Goal: Obtain resource: Obtain resource

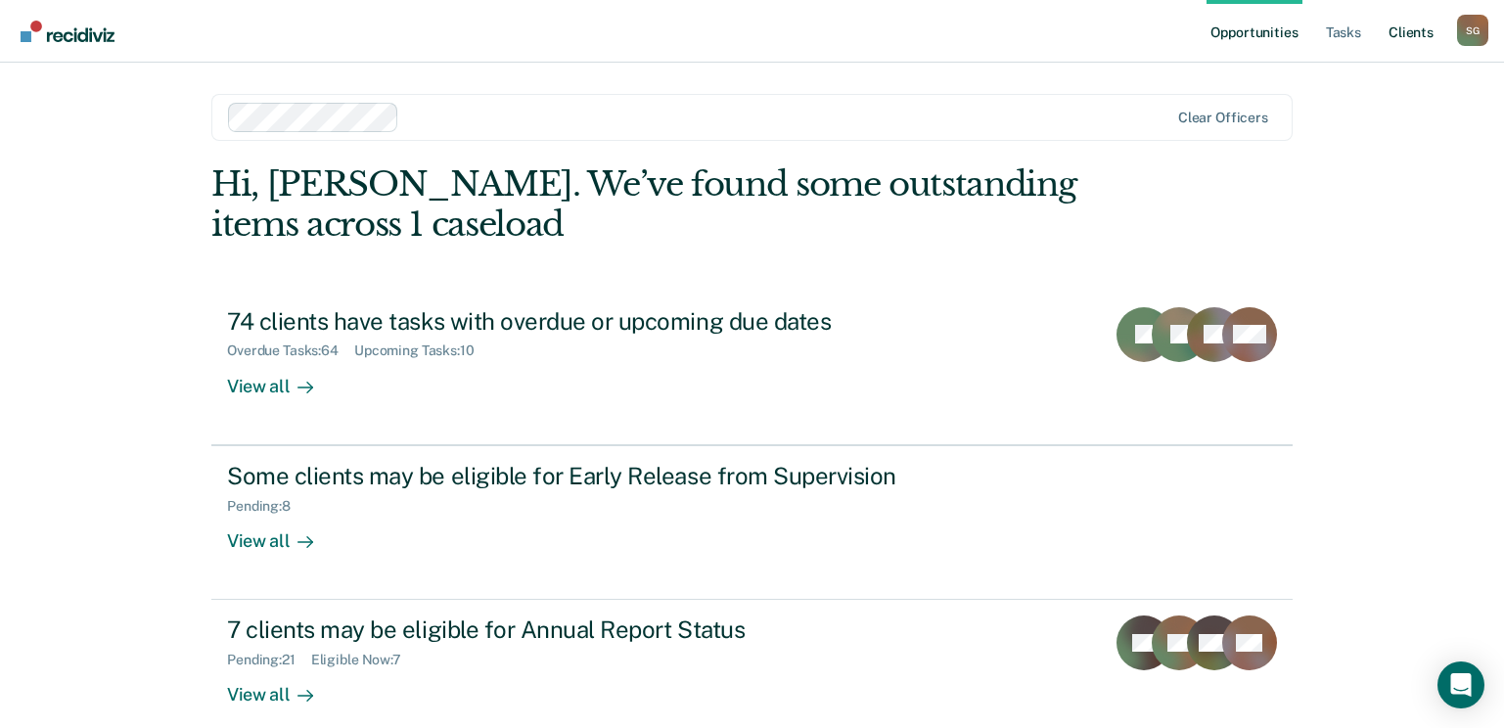
click at [1417, 24] on link "Client s" at bounding box center [1411, 31] width 53 height 63
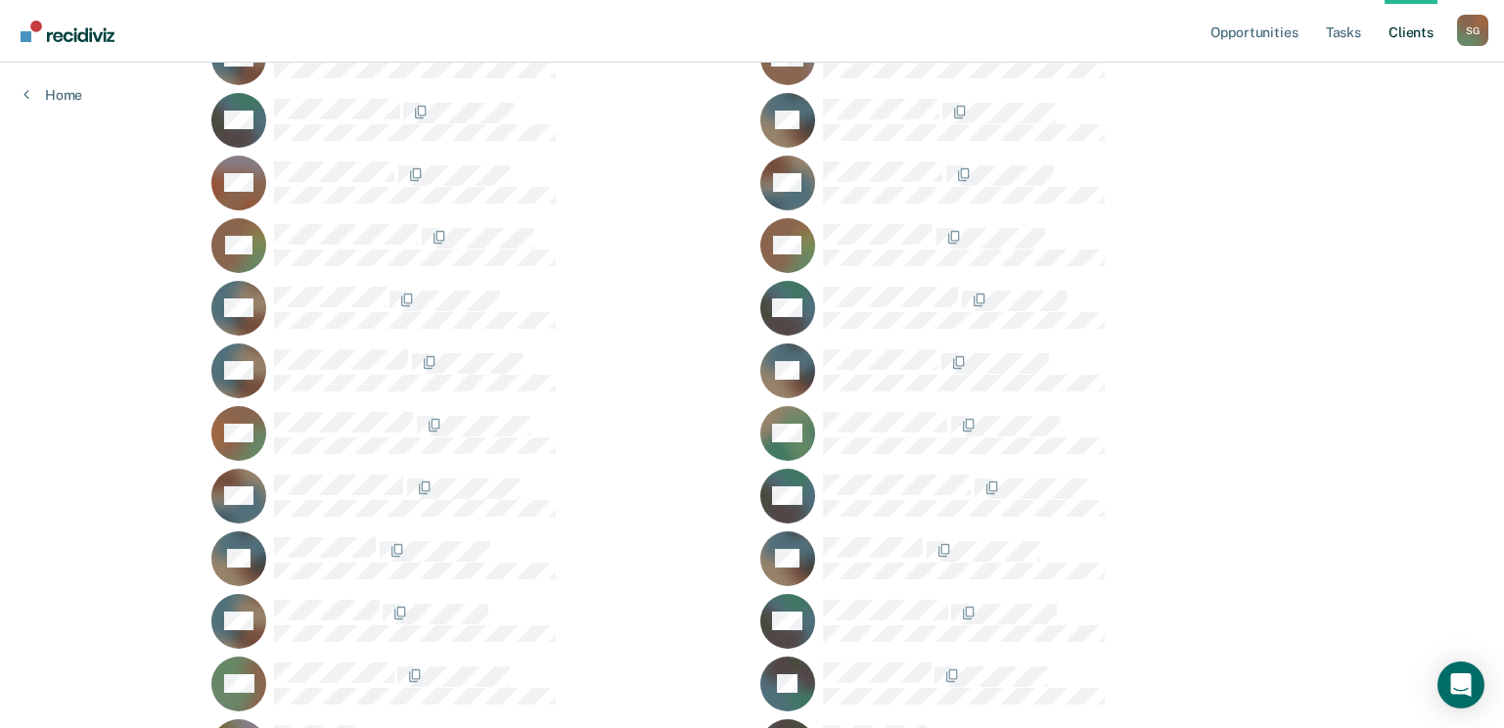
scroll to position [3230, 0]
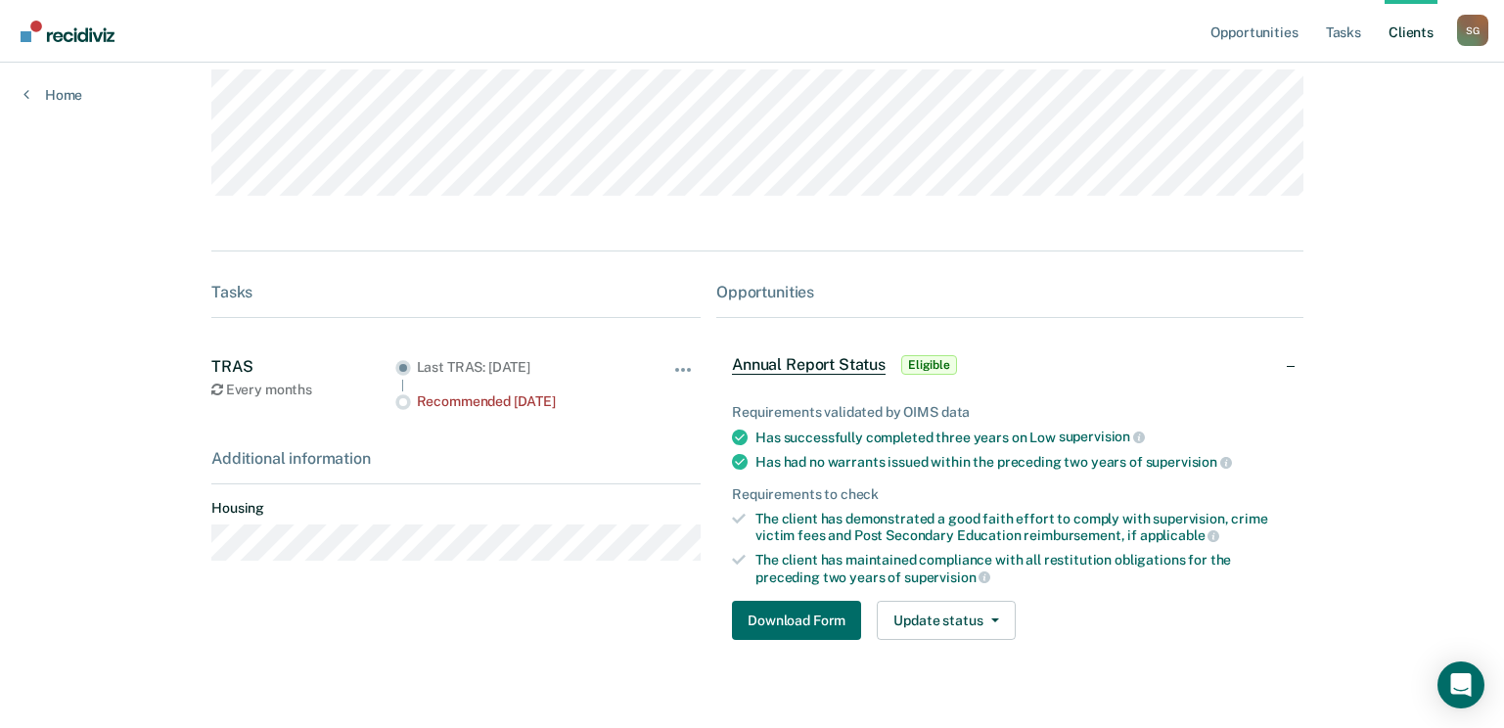
scroll to position [196, 0]
click at [791, 619] on button "Download Form" at bounding box center [796, 619] width 129 height 39
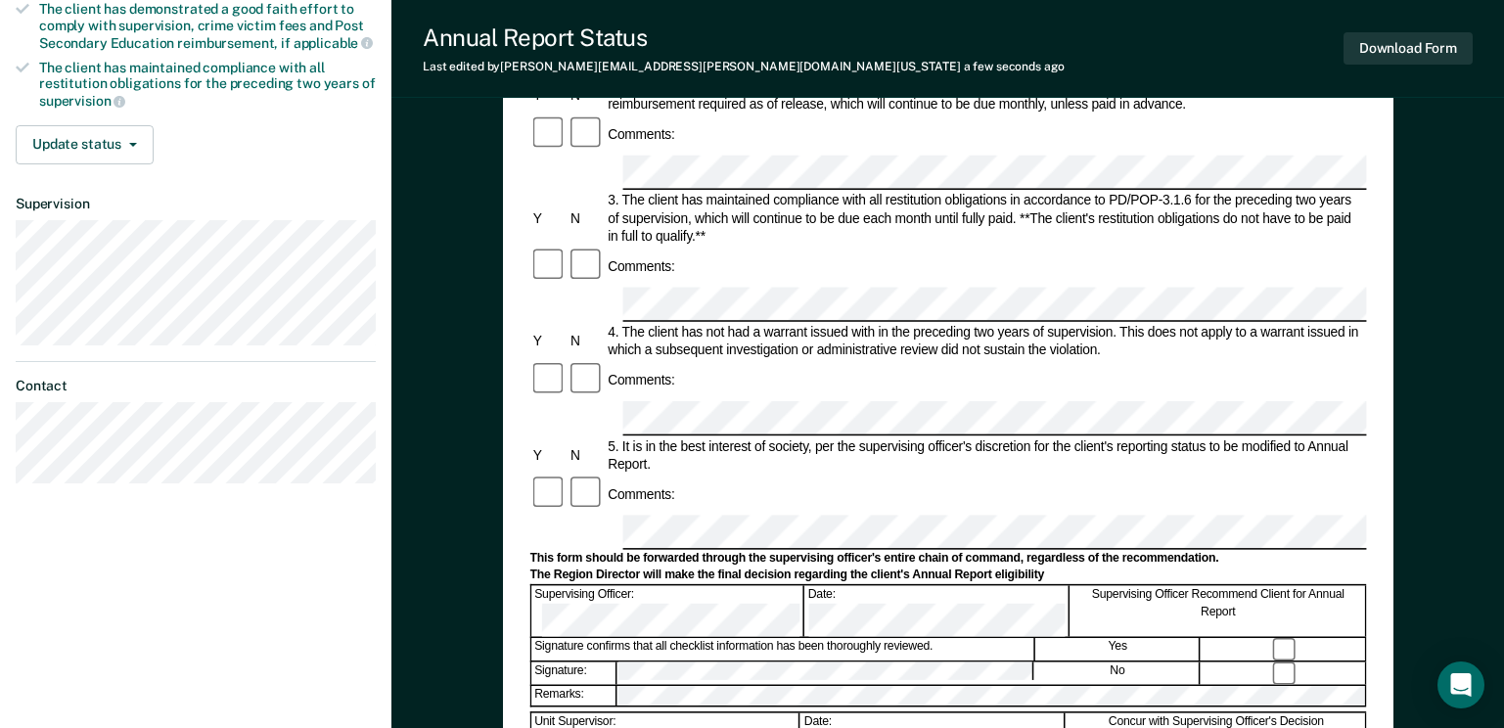
scroll to position [391, 0]
click at [1416, 30] on div "Download Form" at bounding box center [1408, 48] width 129 height 50
click at [1417, 42] on button "Download Form" at bounding box center [1408, 48] width 129 height 32
